Goal: Information Seeking & Learning: Learn about a topic

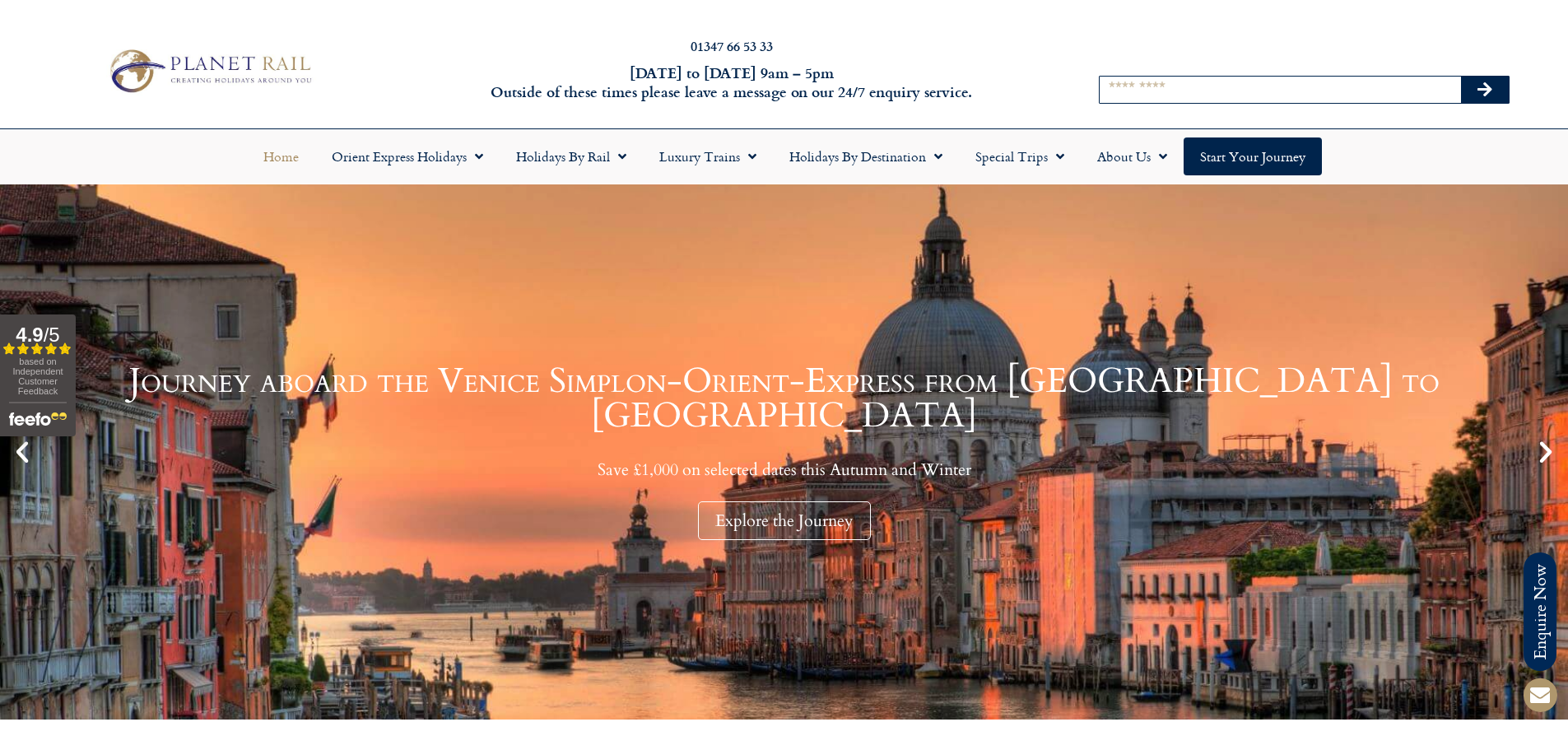
click at [1137, 76] on input "Search" at bounding box center [1280, 89] width 361 height 27
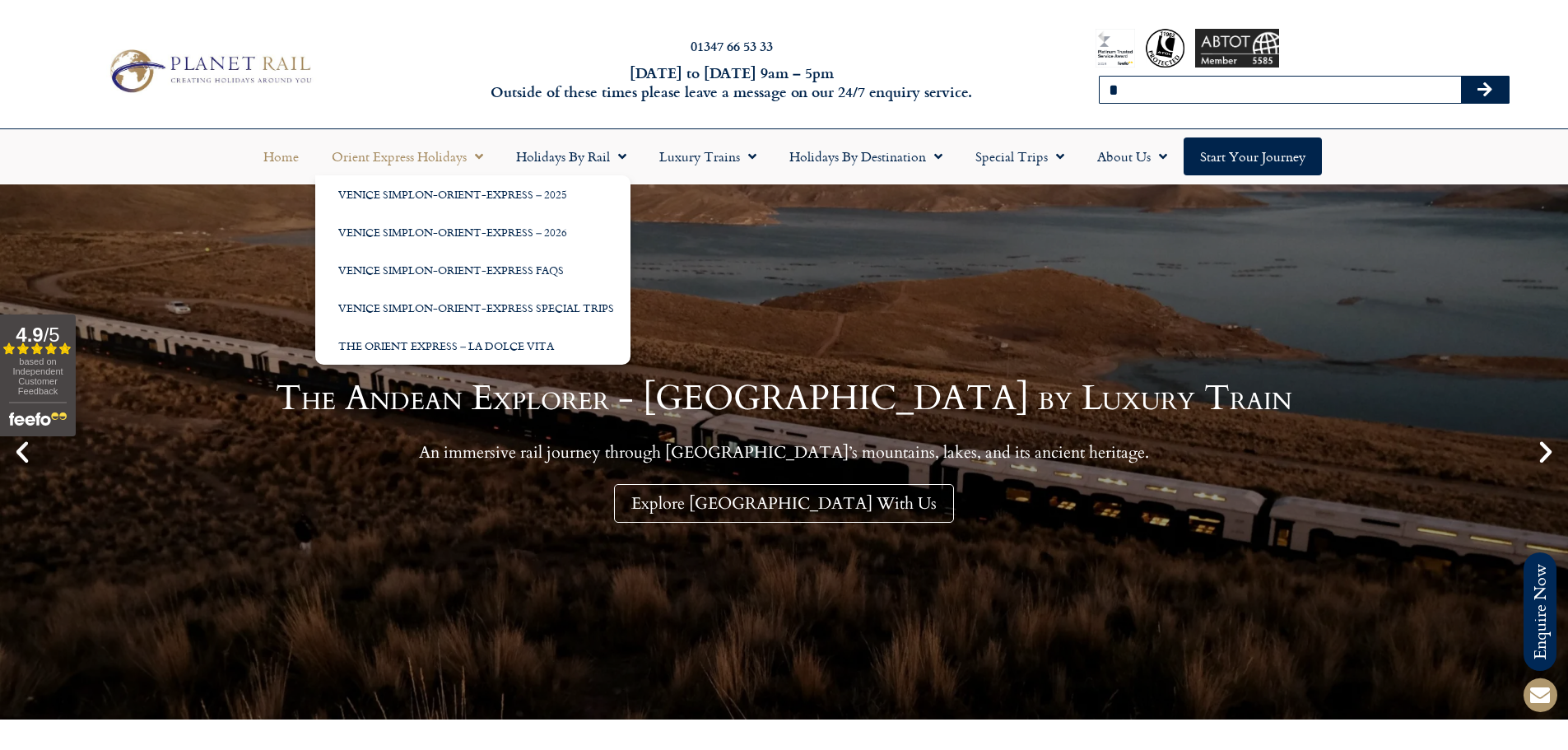
type input "*"
click at [416, 166] on link "Orient Express Holidays" at bounding box center [407, 156] width 184 height 38
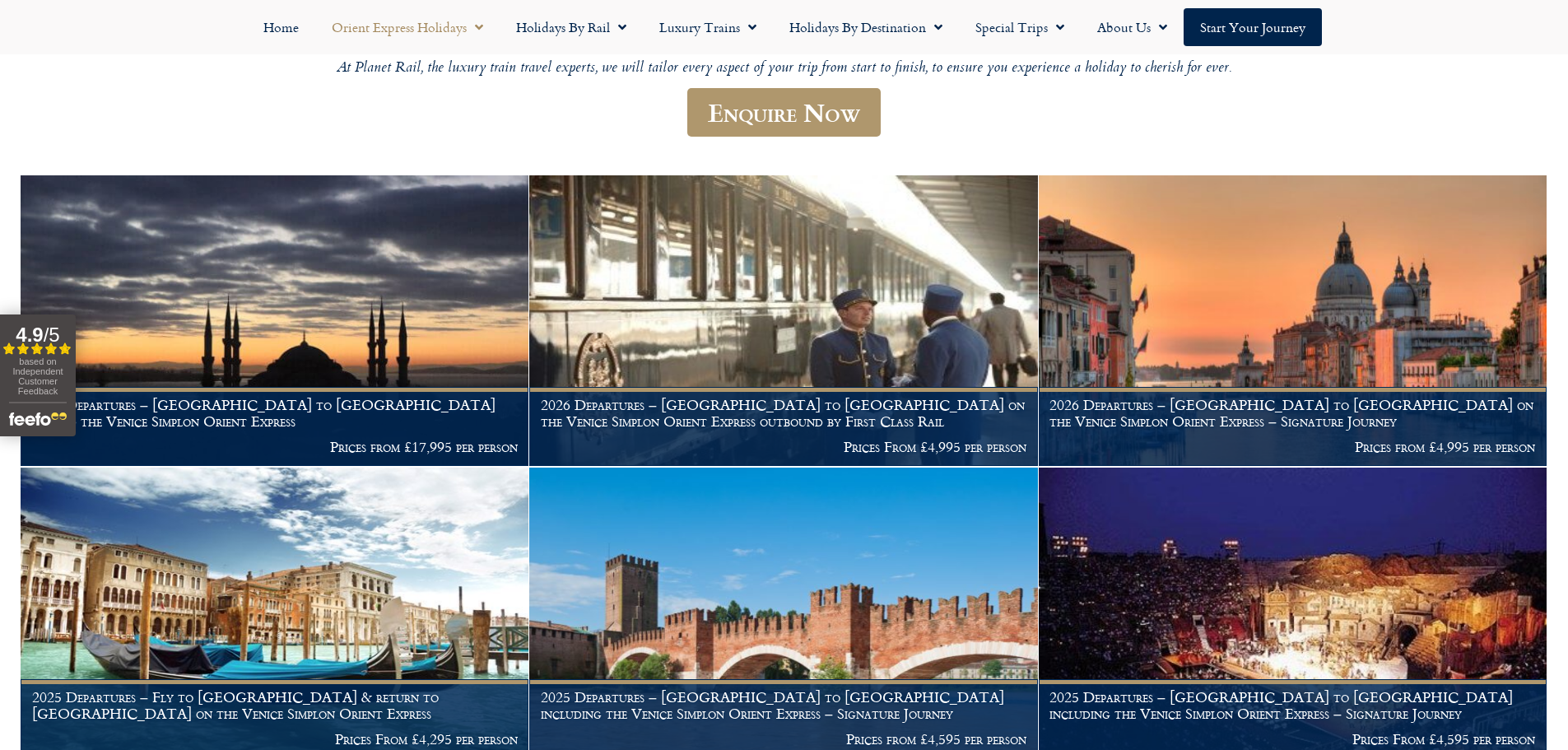
scroll to position [495, 0]
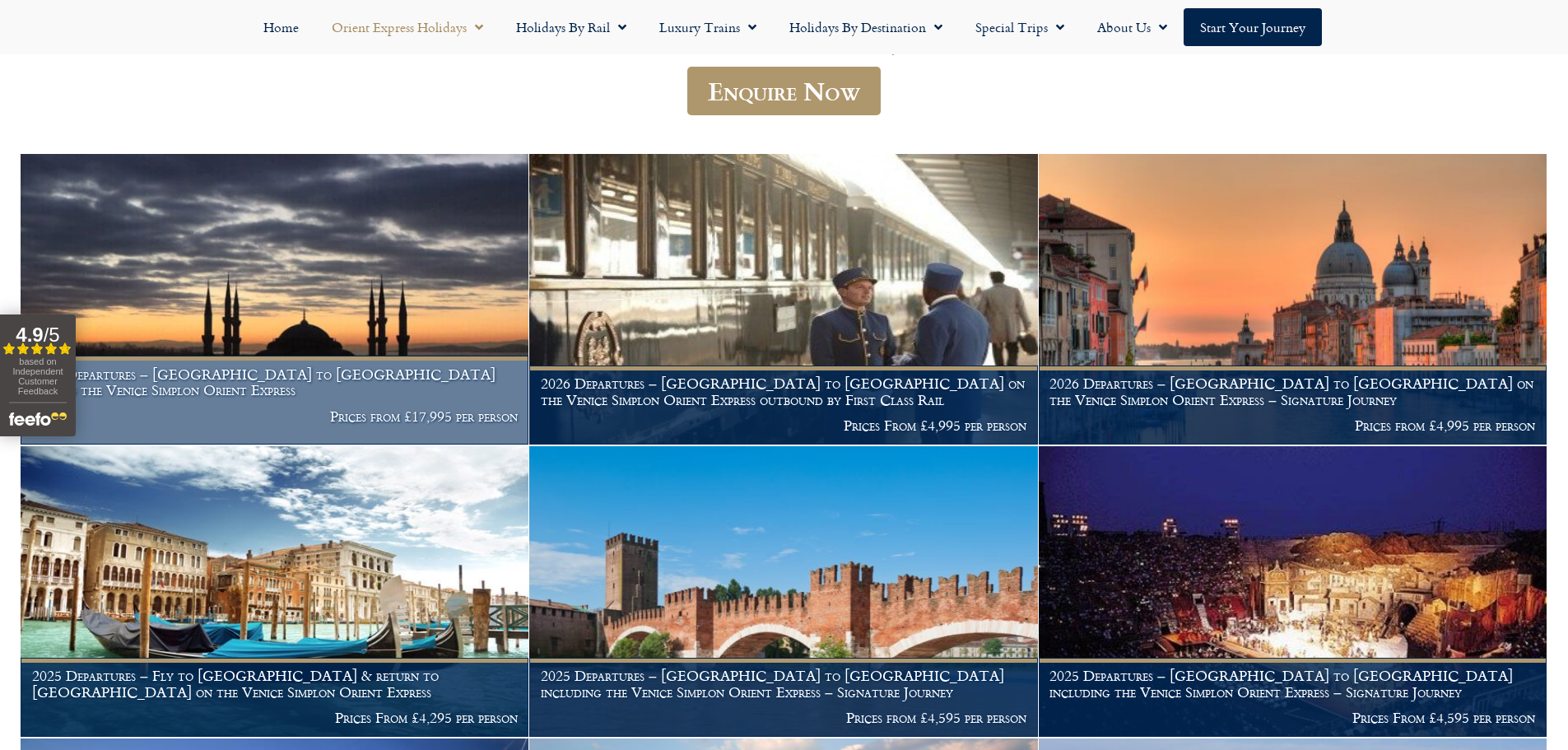
click at [414, 271] on img at bounding box center [274, 299] width 508 height 291
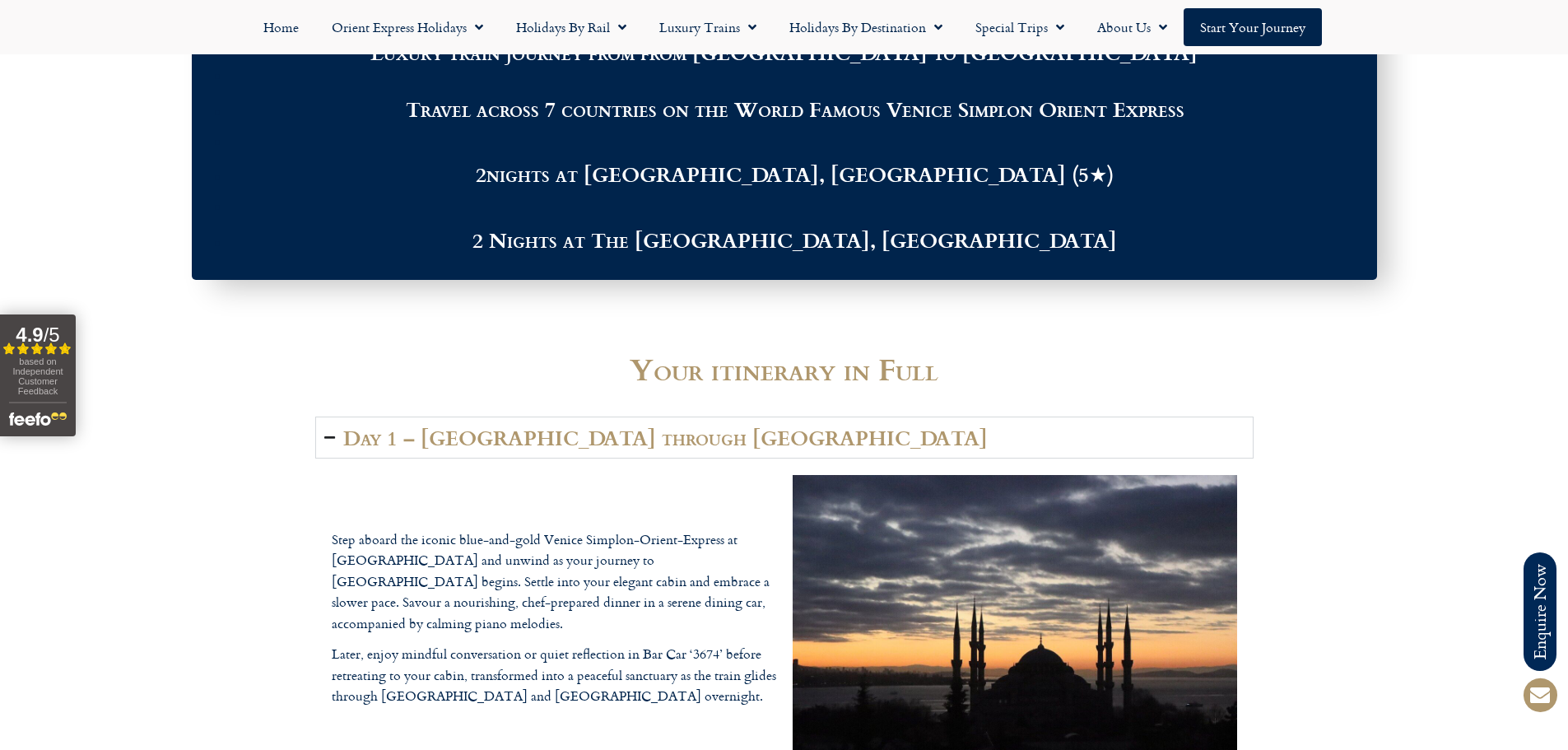
scroll to position [2223, 0]
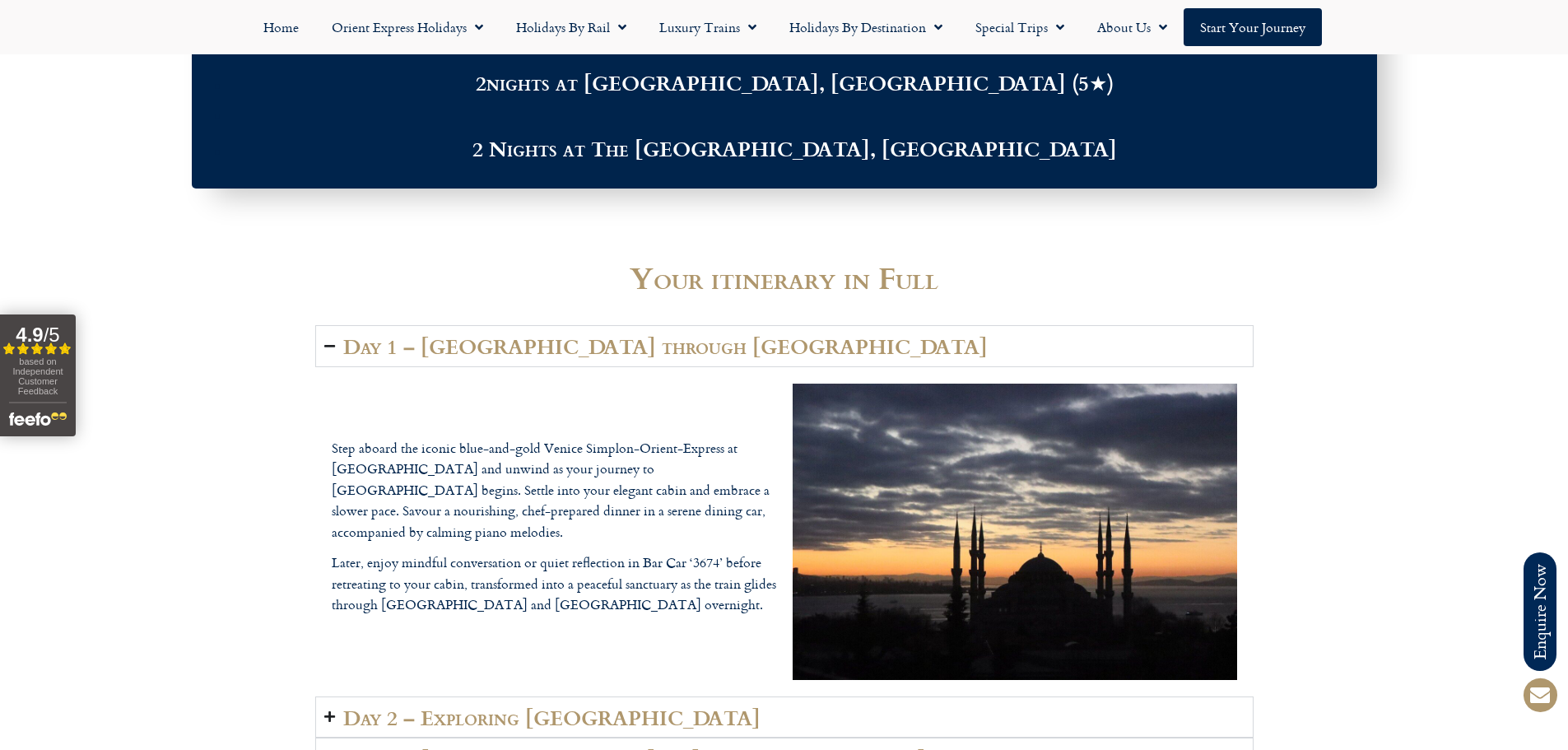
click at [773, 340] on summary "Day 1 – Paris through Germany" at bounding box center [785, 346] width 938 height 41
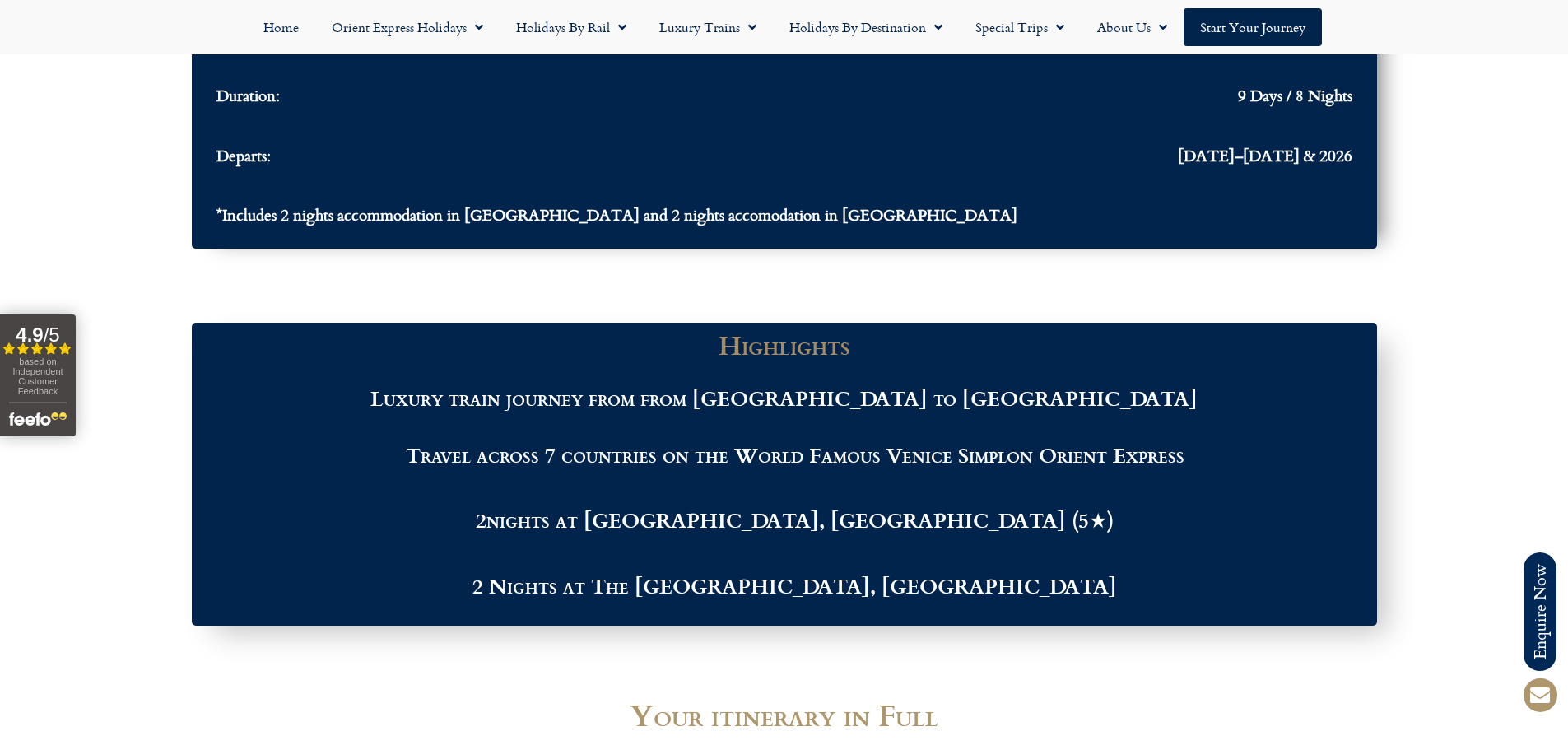
scroll to position [1794, 0]
